Goal: Navigation & Orientation: Find specific page/section

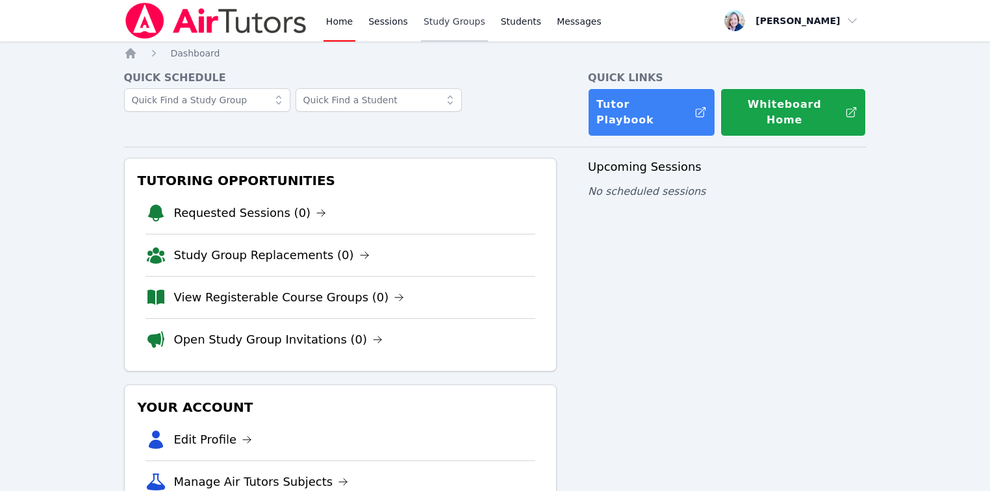
click at [424, 24] on link "Study Groups" at bounding box center [454, 21] width 67 height 42
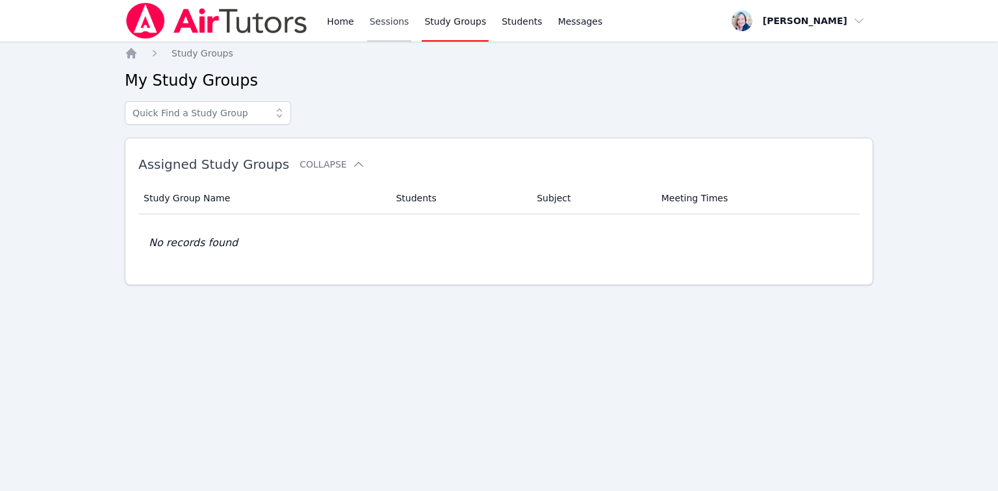
click at [379, 27] on link "Sessions" at bounding box center [389, 21] width 45 height 42
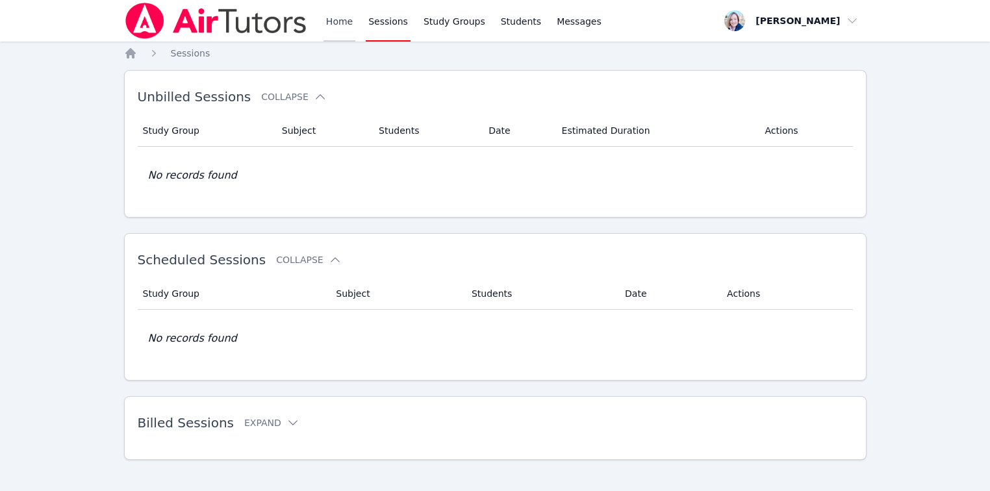
click at [329, 31] on link "Home" at bounding box center [340, 21] width 32 height 42
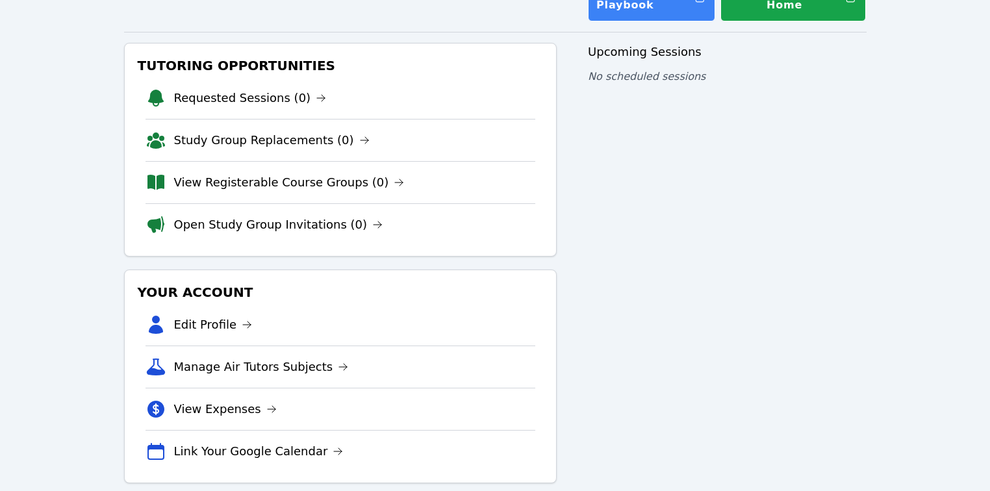
scroll to position [120, 0]
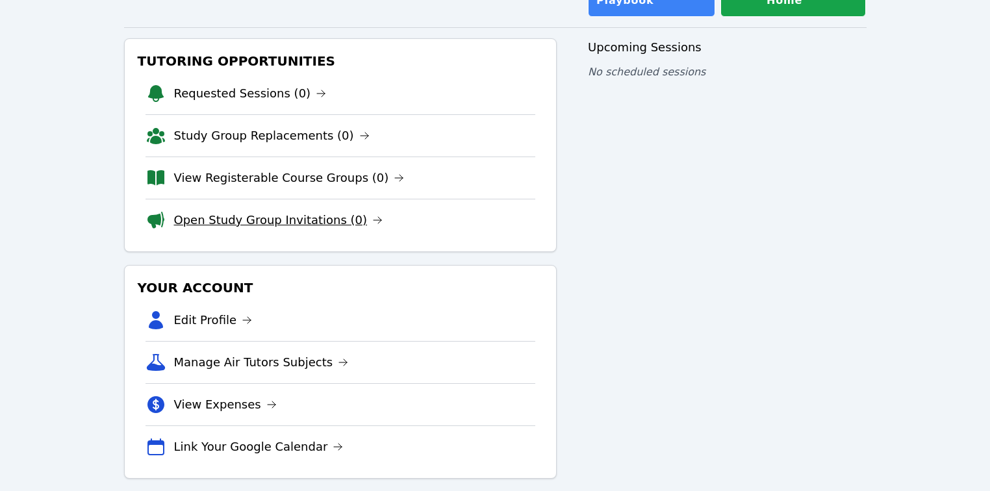
click at [372, 215] on icon at bounding box center [377, 220] width 10 height 10
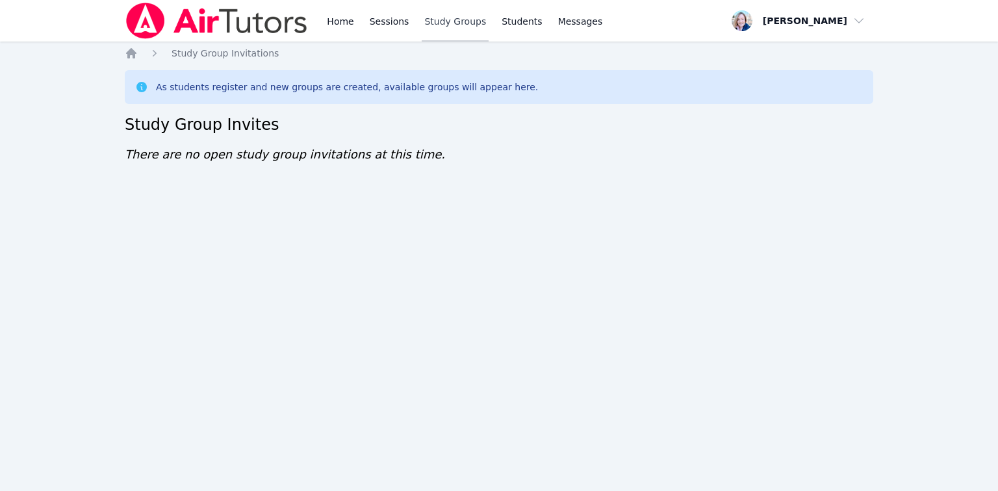
click at [454, 11] on link "Study Groups" at bounding box center [455, 21] width 67 height 42
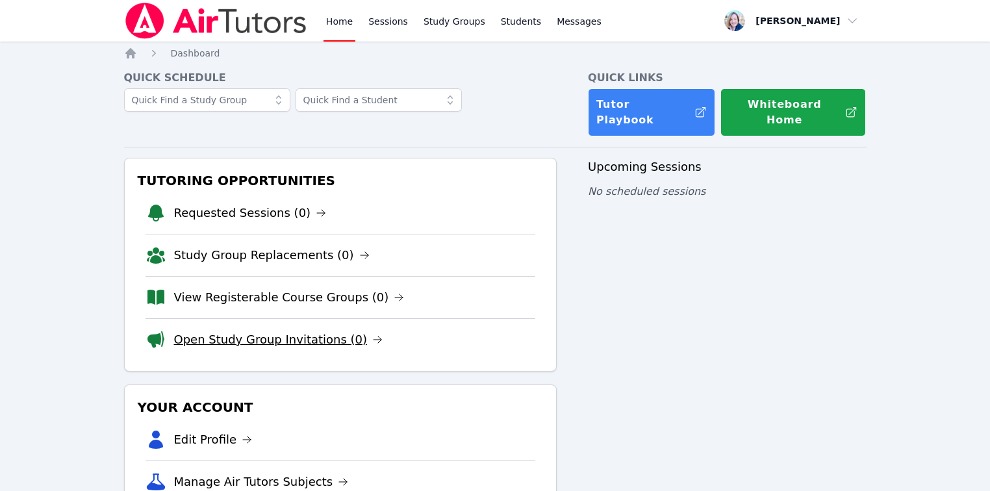
click at [281, 331] on link "Open Study Group Invitations (0)" at bounding box center [278, 340] width 209 height 18
